Goal: Find specific page/section: Find specific page/section

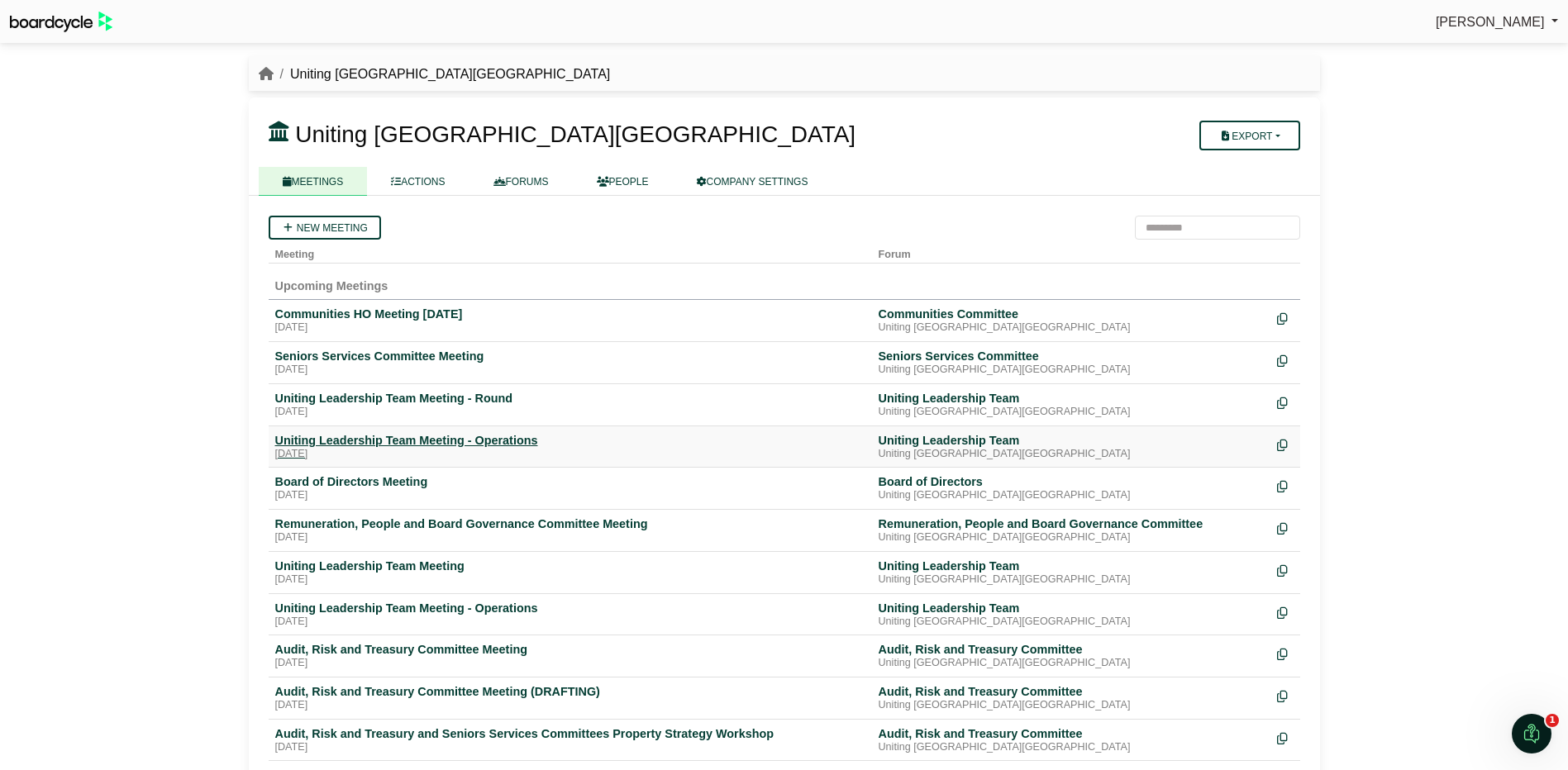
click at [400, 436] on div "Uniting Leadership Team Meeting - Operations" at bounding box center [570, 440] width 590 height 15
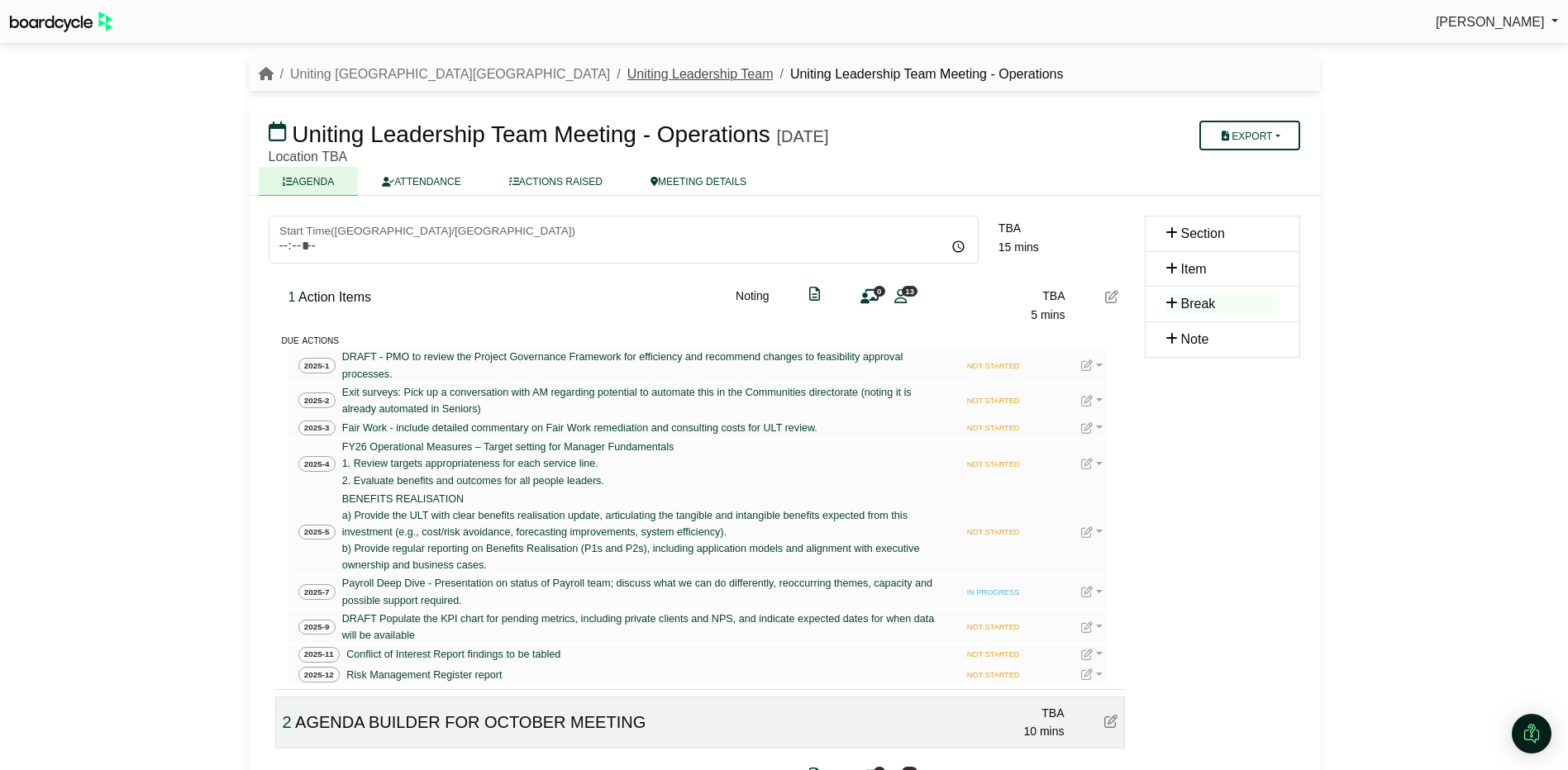
click at [627, 69] on link "Uniting Leadership Team" at bounding box center [699, 73] width 146 height 14
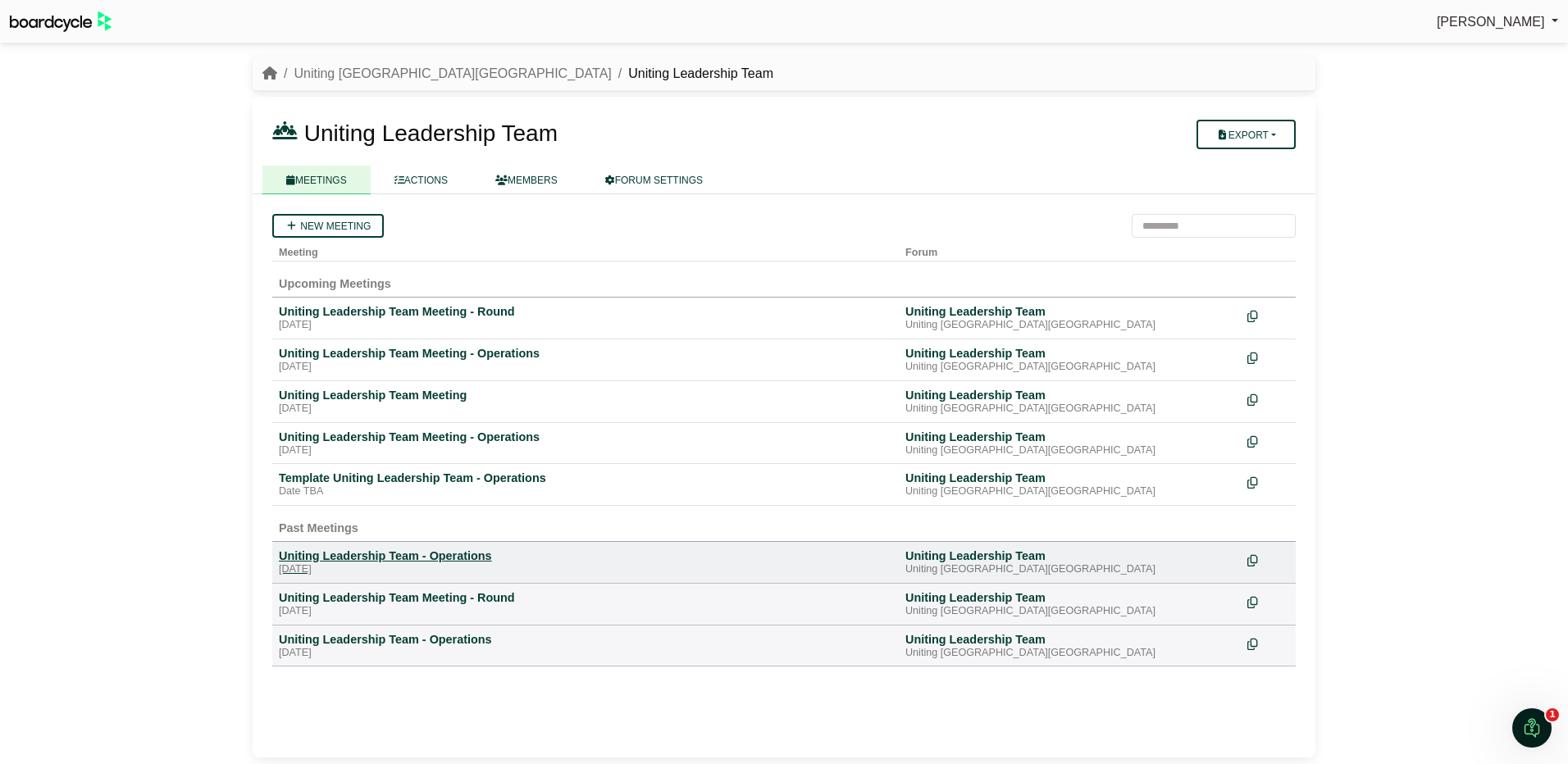
click at [348, 559] on div "Uniting Leadership Team - Operations" at bounding box center [586, 556] width 614 height 15
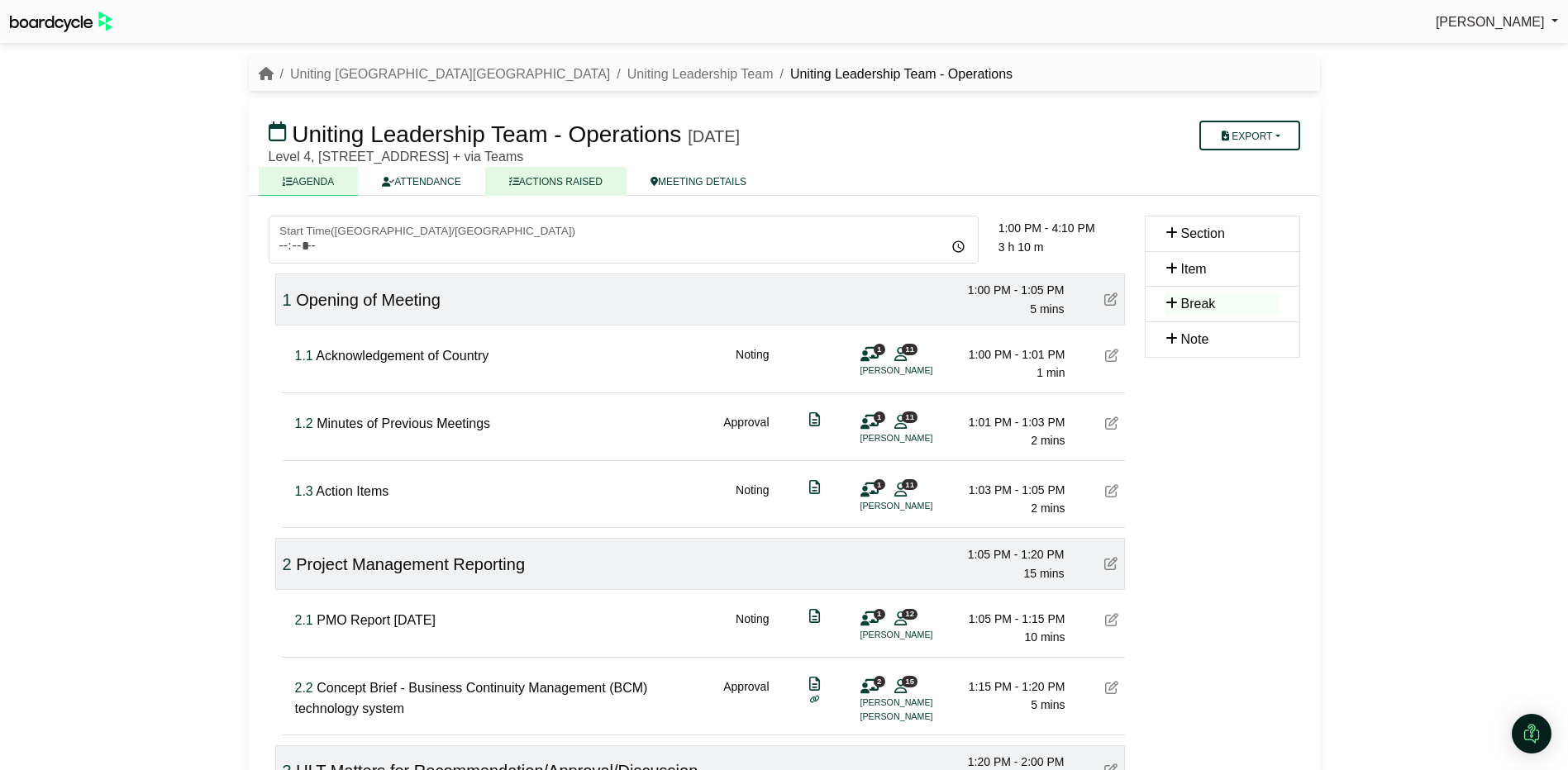
click at [547, 178] on link "ACTIONS RAISED" at bounding box center [556, 181] width 142 height 29
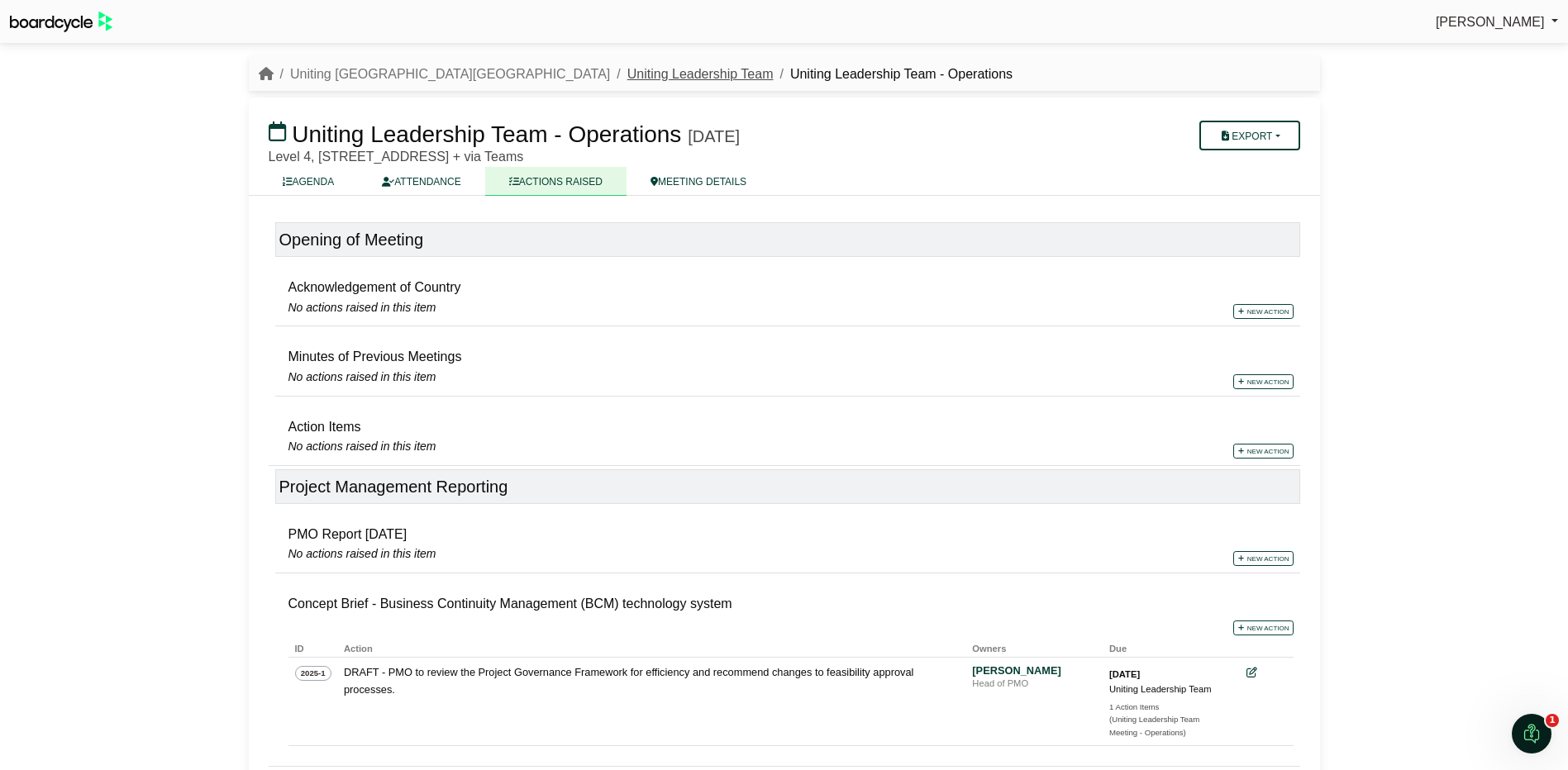
click at [627, 73] on link "Uniting Leadership Team" at bounding box center [699, 73] width 146 height 14
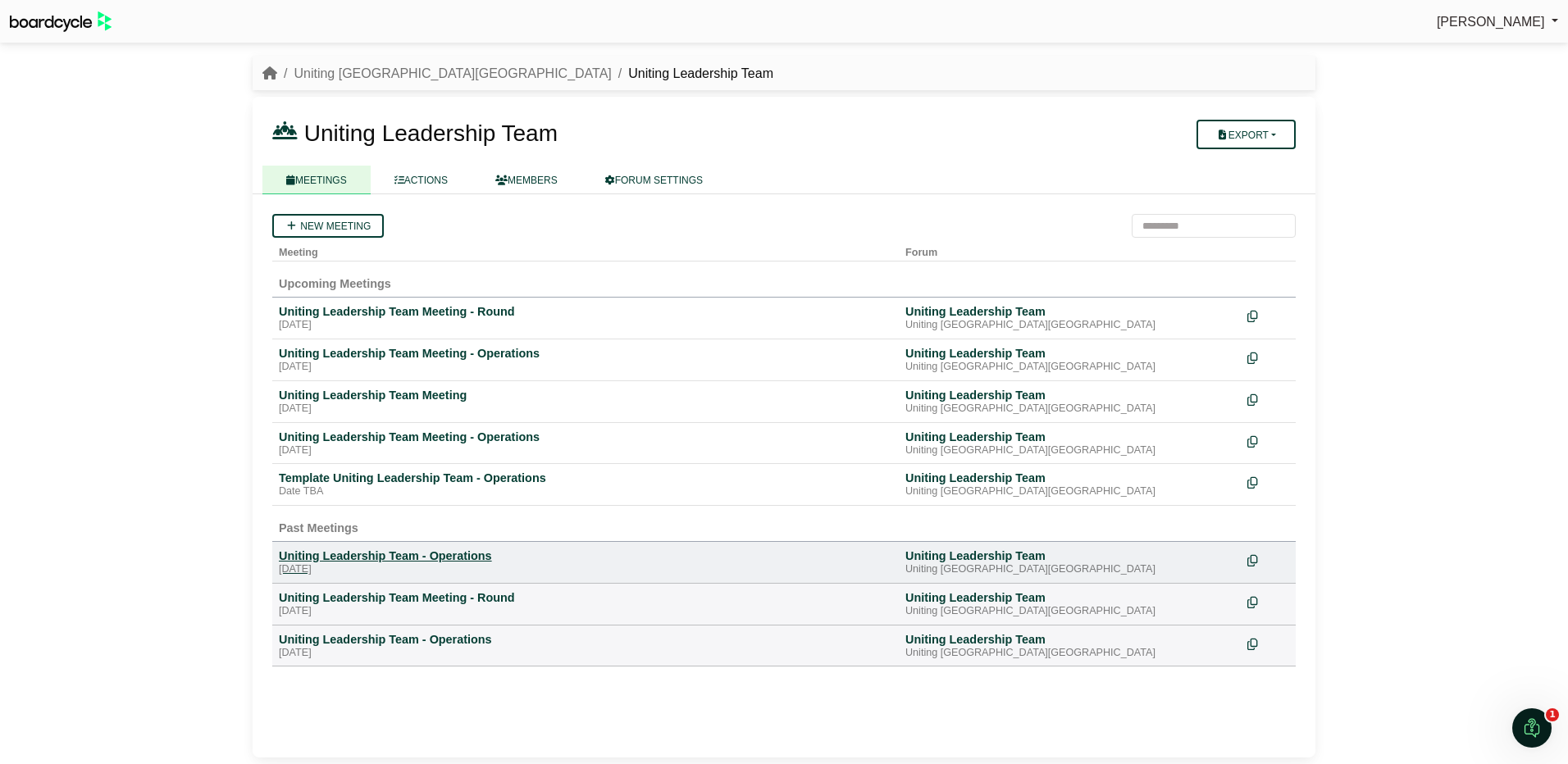
click at [406, 553] on div "Uniting Leadership Team - Operations" at bounding box center [586, 556] width 614 height 15
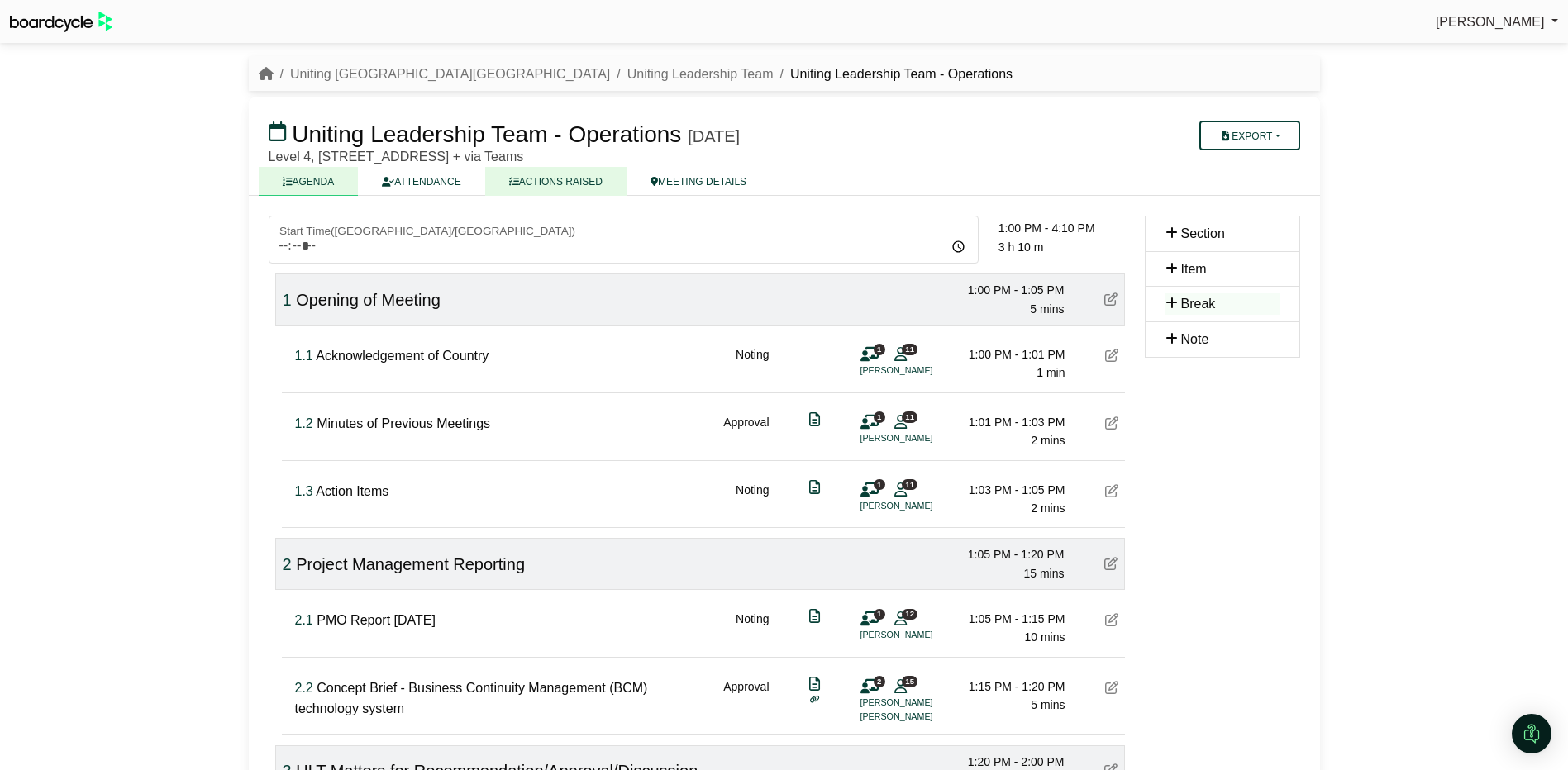
click at [554, 179] on link "ACTIONS RAISED" at bounding box center [556, 181] width 142 height 29
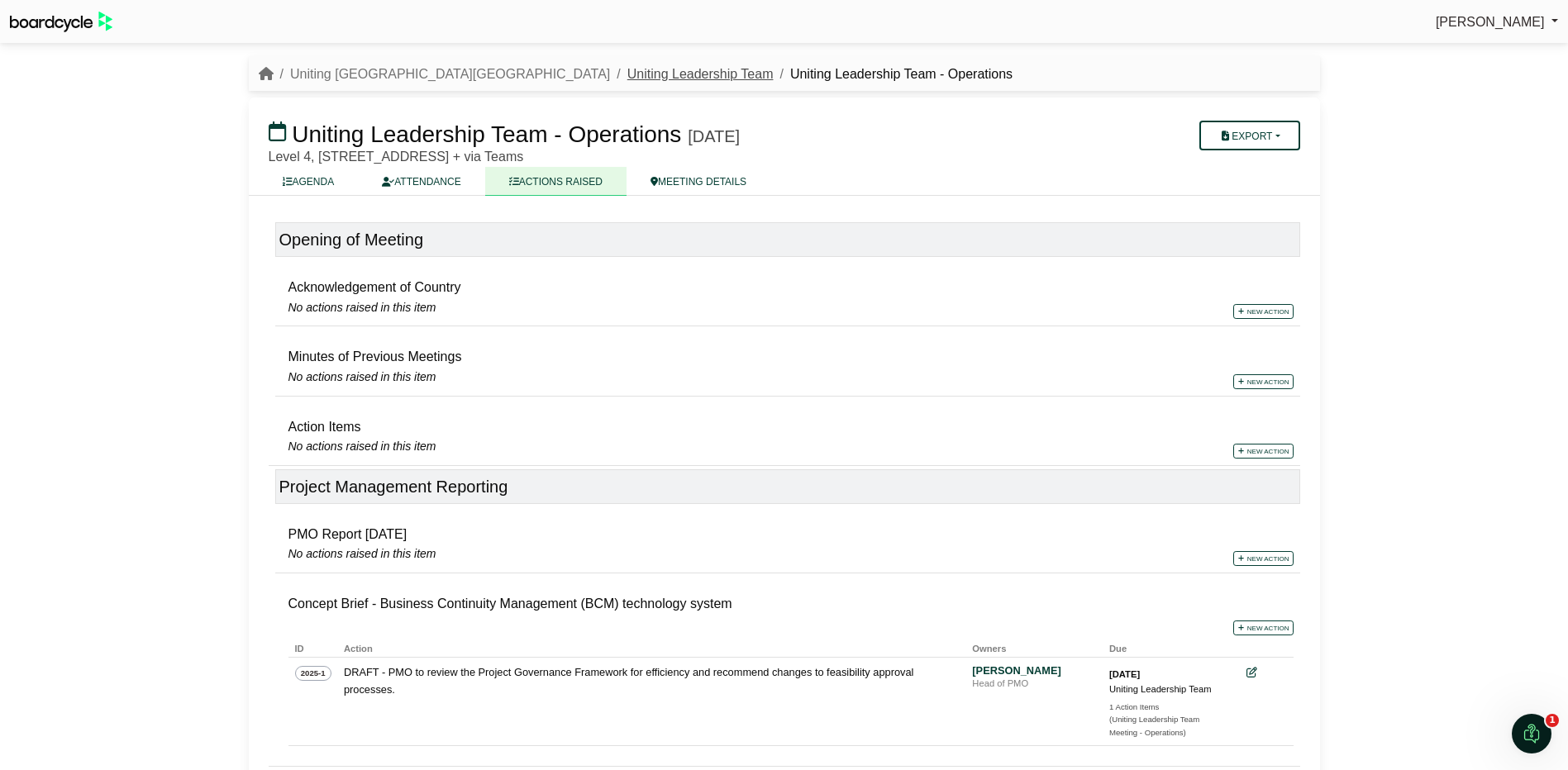
click at [627, 72] on link "Uniting Leadership Team" at bounding box center [699, 73] width 146 height 14
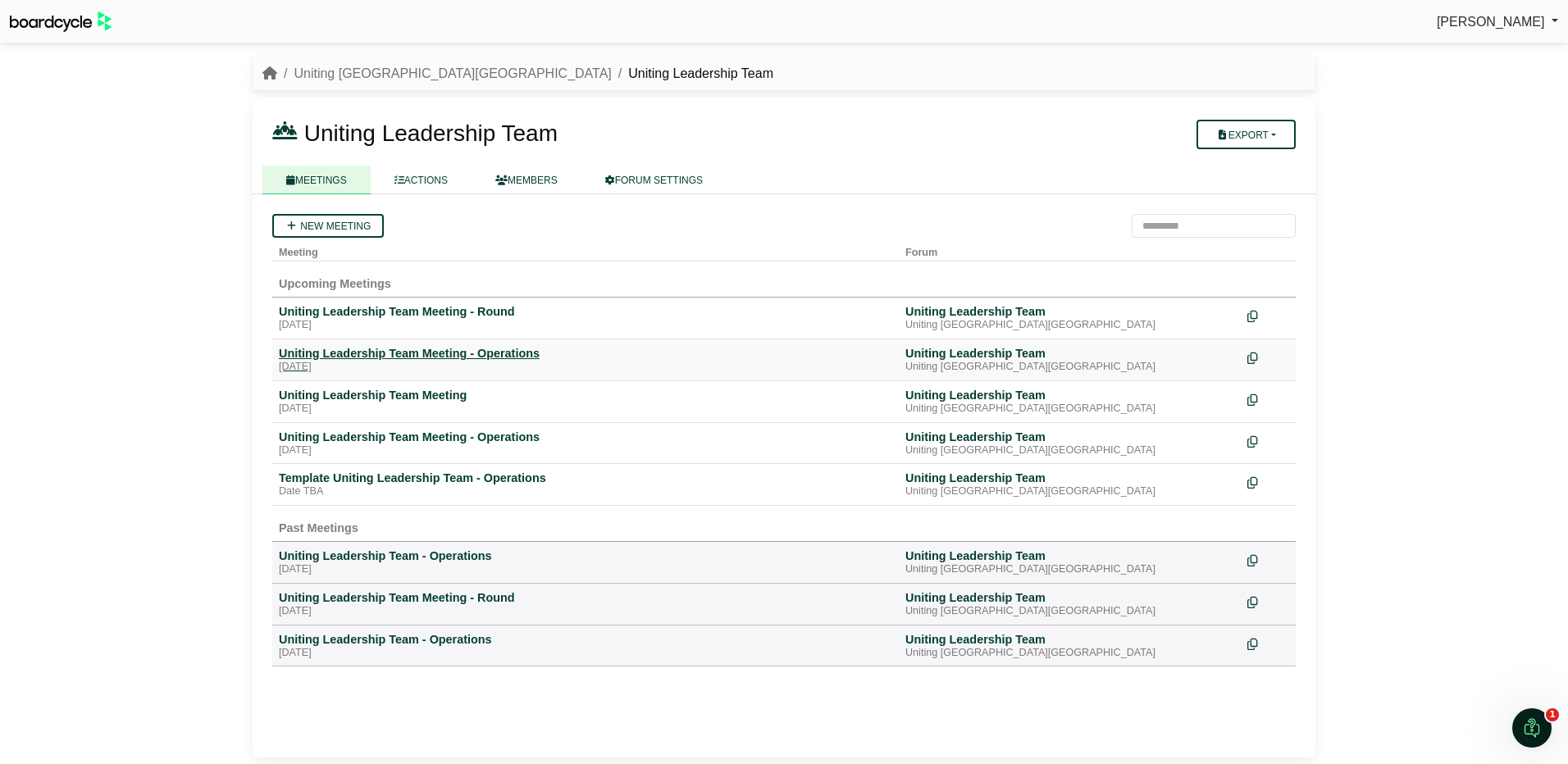
click at [359, 361] on div "[DATE]" at bounding box center [586, 367] width 614 height 13
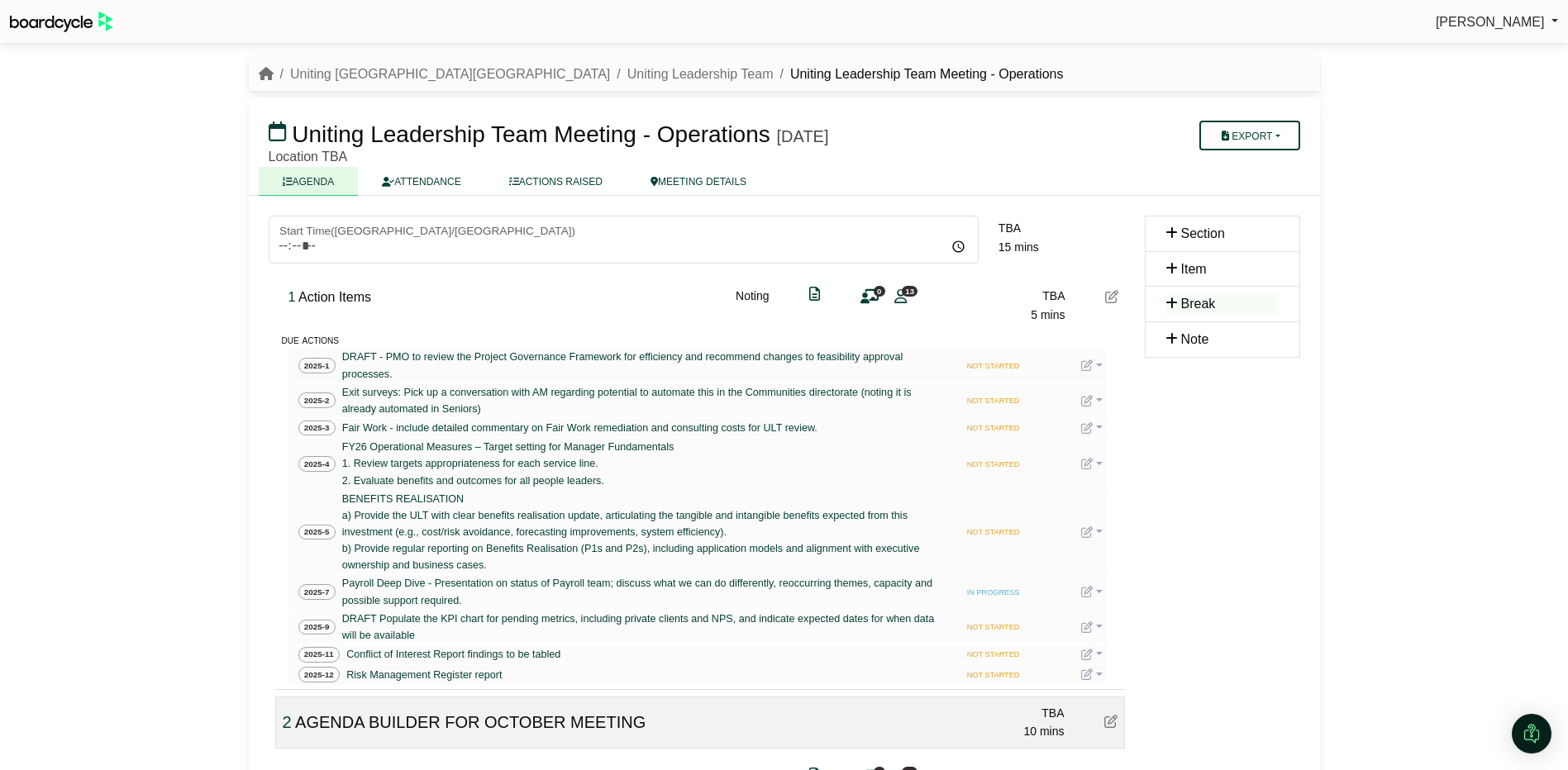
click at [1395, 158] on div "[PERSON_NAME] Sign Out Uniting NSW.ACT Uniting Leadership Team Uniting Leadersh…" at bounding box center [784, 385] width 1568 height 770
click at [1396, 100] on div "[PERSON_NAME] Sign Out Uniting NSW.ACT Uniting Leadership Team Uniting Leadersh…" at bounding box center [784, 385] width 1568 height 770
